Goal: Task Accomplishment & Management: Manage account settings

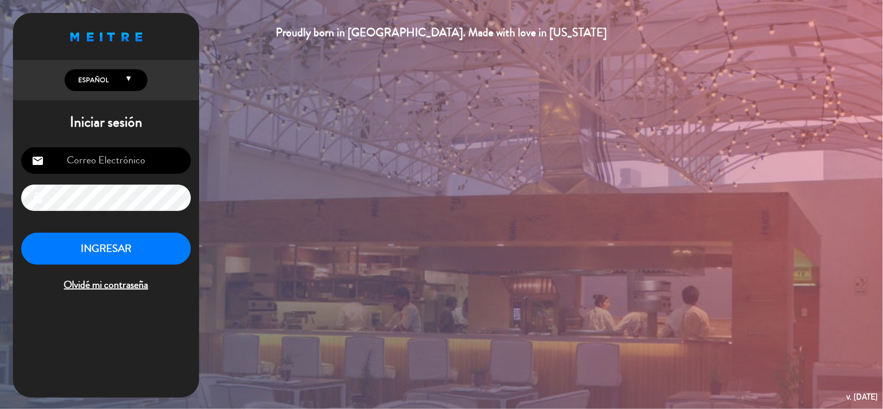
type input "[EMAIL_ADDRESS][DOMAIN_NAME]"
click at [132, 252] on button "INGRESAR" at bounding box center [106, 249] width 170 height 33
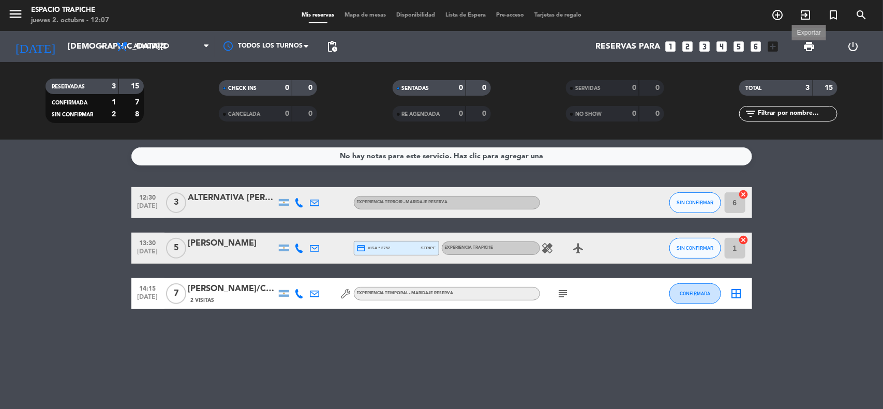
click at [806, 43] on span "print" at bounding box center [809, 46] width 12 height 12
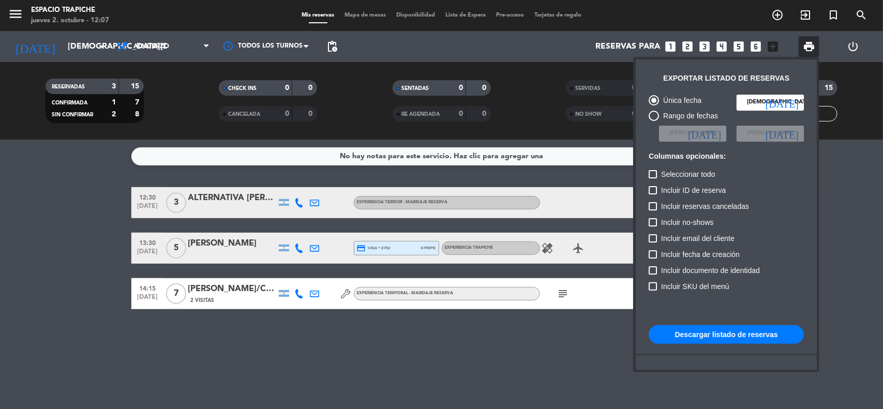
click at [717, 334] on button "Descargar listado de reservas" at bounding box center [725, 334] width 155 height 19
click at [245, 337] on div at bounding box center [441, 204] width 883 height 409
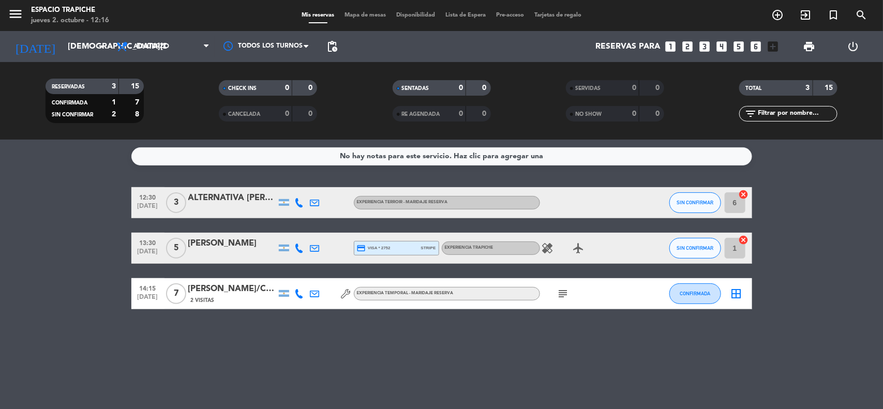
click at [546, 251] on icon "healing" at bounding box center [547, 248] width 12 height 12
click at [574, 248] on icon "airplanemode_active" at bounding box center [578, 248] width 12 height 12
click at [570, 288] on div "subject" at bounding box center [586, 293] width 93 height 31
click at [559, 289] on icon "subject" at bounding box center [563, 294] width 12 height 12
click at [576, 353] on div "No hay notas para este servicio. Haz clic para agregar una 12:30 [DATE] 3 ALTER…" at bounding box center [441, 274] width 883 height 269
